Goal: Task Accomplishment & Management: Use online tool/utility

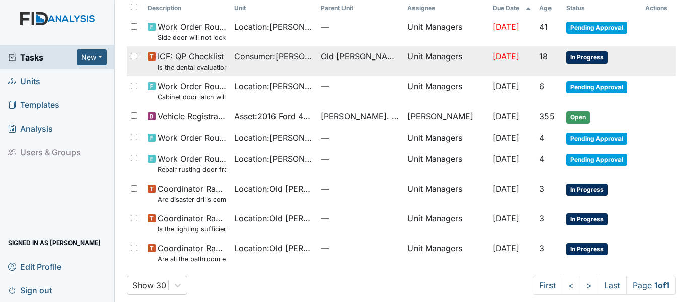
scroll to position [76, 0]
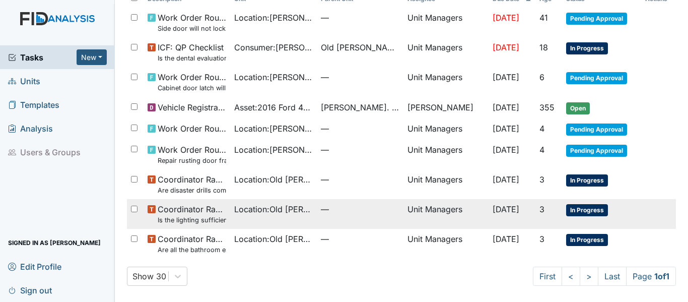
click at [233, 210] on td "Location : Old Roper Rd." at bounding box center [273, 214] width 87 height 30
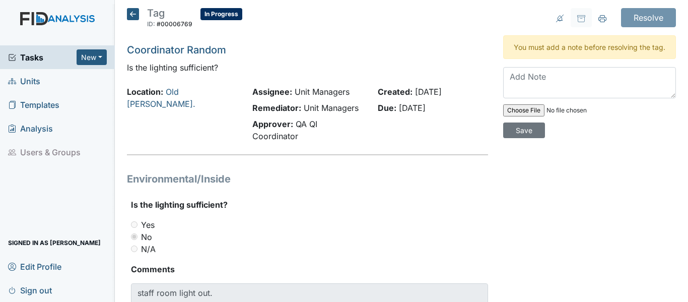
click at [128, 11] on icon at bounding box center [133, 14] width 12 height 12
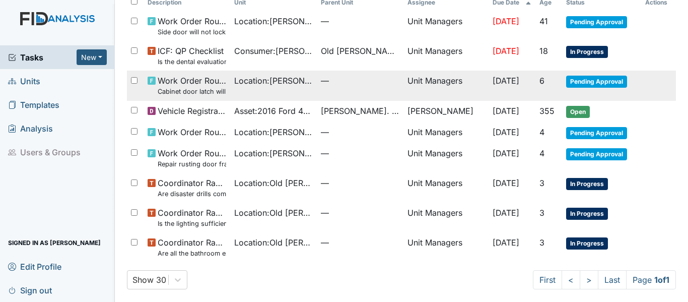
scroll to position [76, 0]
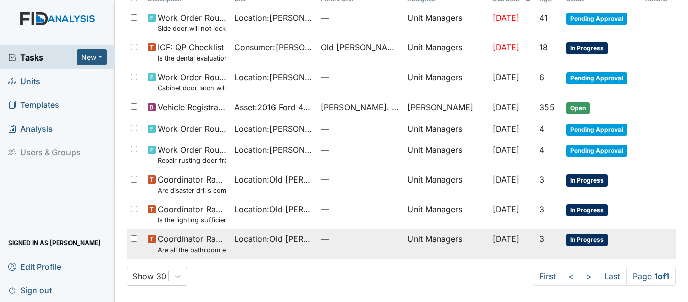
click at [215, 242] on span "Coordinator Random Are all the bathroom exhaust fan covers clean and dust free?" at bounding box center [192, 244] width 69 height 22
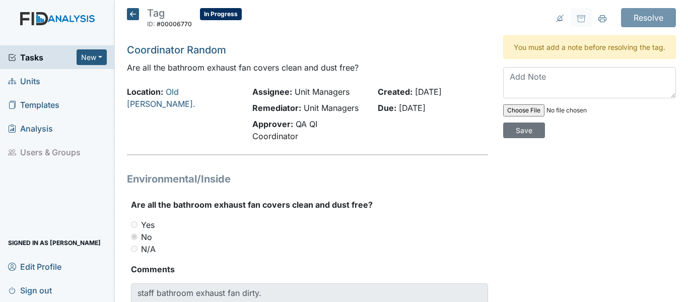
click at [131, 13] on icon at bounding box center [133, 14] width 12 height 12
